Goal: Navigation & Orientation: Go to known website

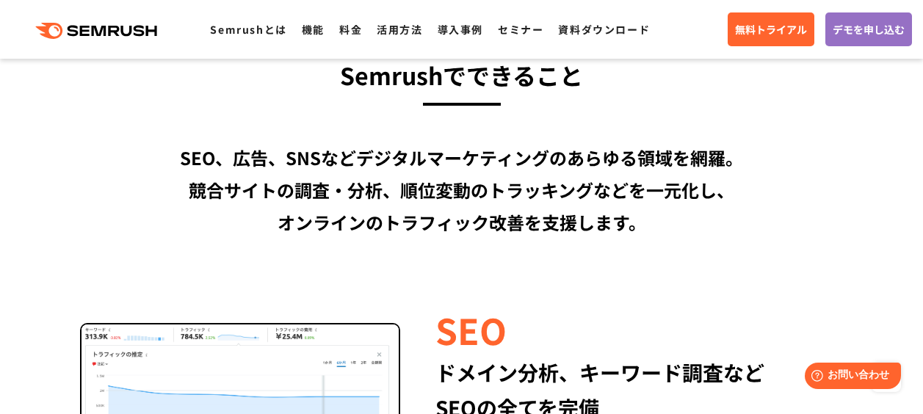
scroll to position [1124, 0]
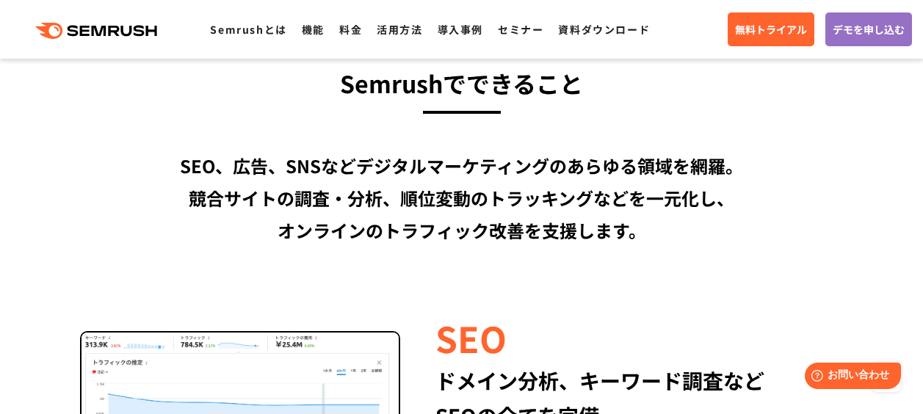
drag, startPoint x: 114, startPoint y: 26, endPoint x: 158, endPoint y: 39, distance: 45.1
click at [115, 28] on icon ".cls {fill: #FF642D;}" at bounding box center [98, 31] width 166 height 16
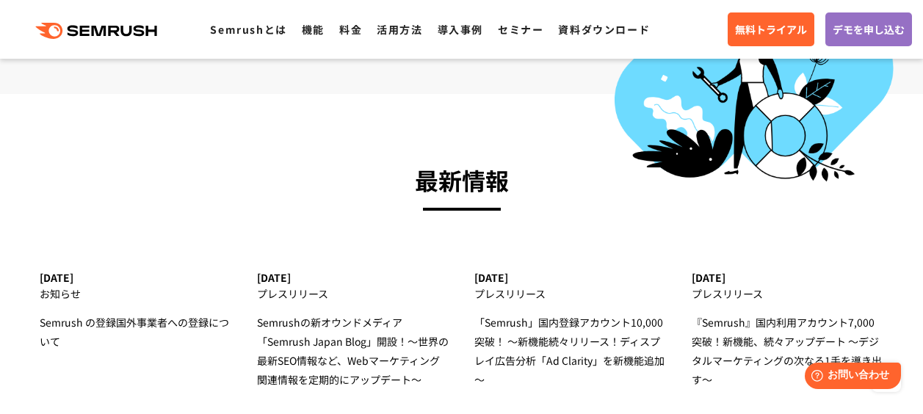
scroll to position [4516, 0]
